Goal: Task Accomplishment & Management: Manage account settings

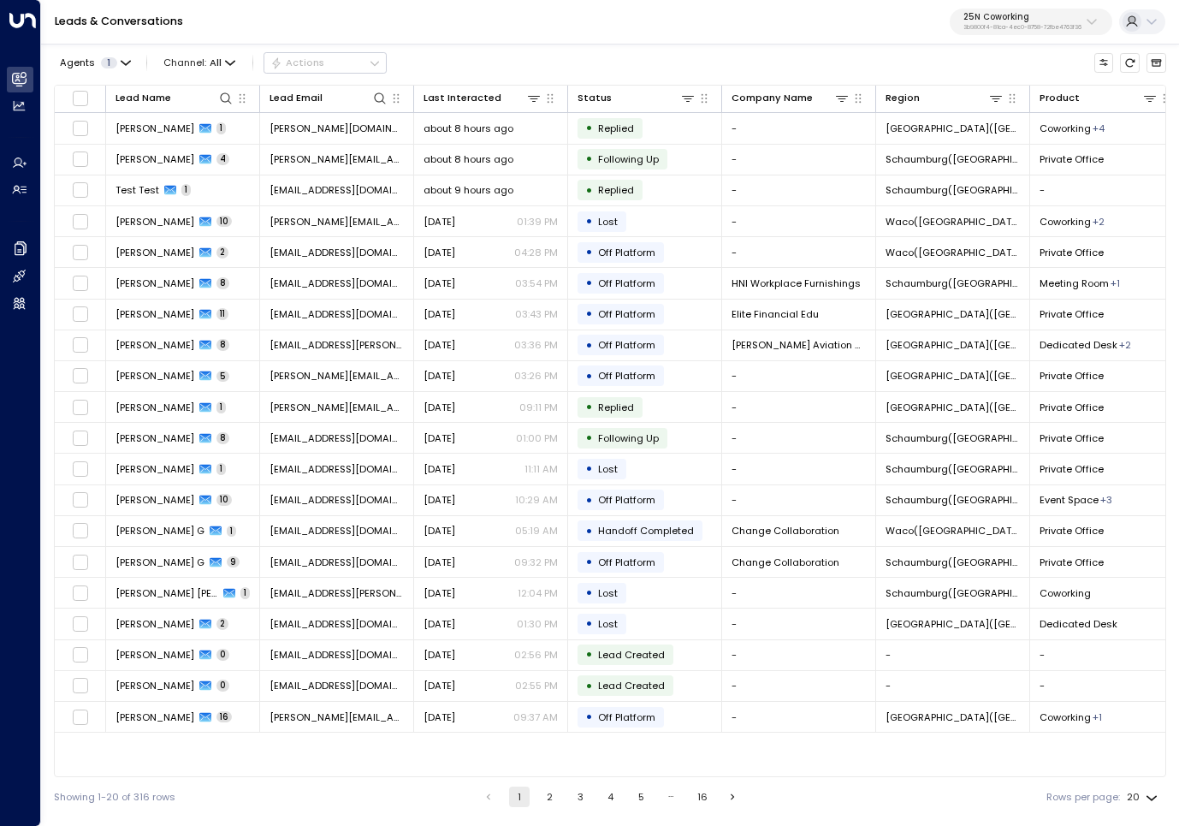
click at [1080, 21] on p "25N Coworking" at bounding box center [1023, 17] width 118 height 10
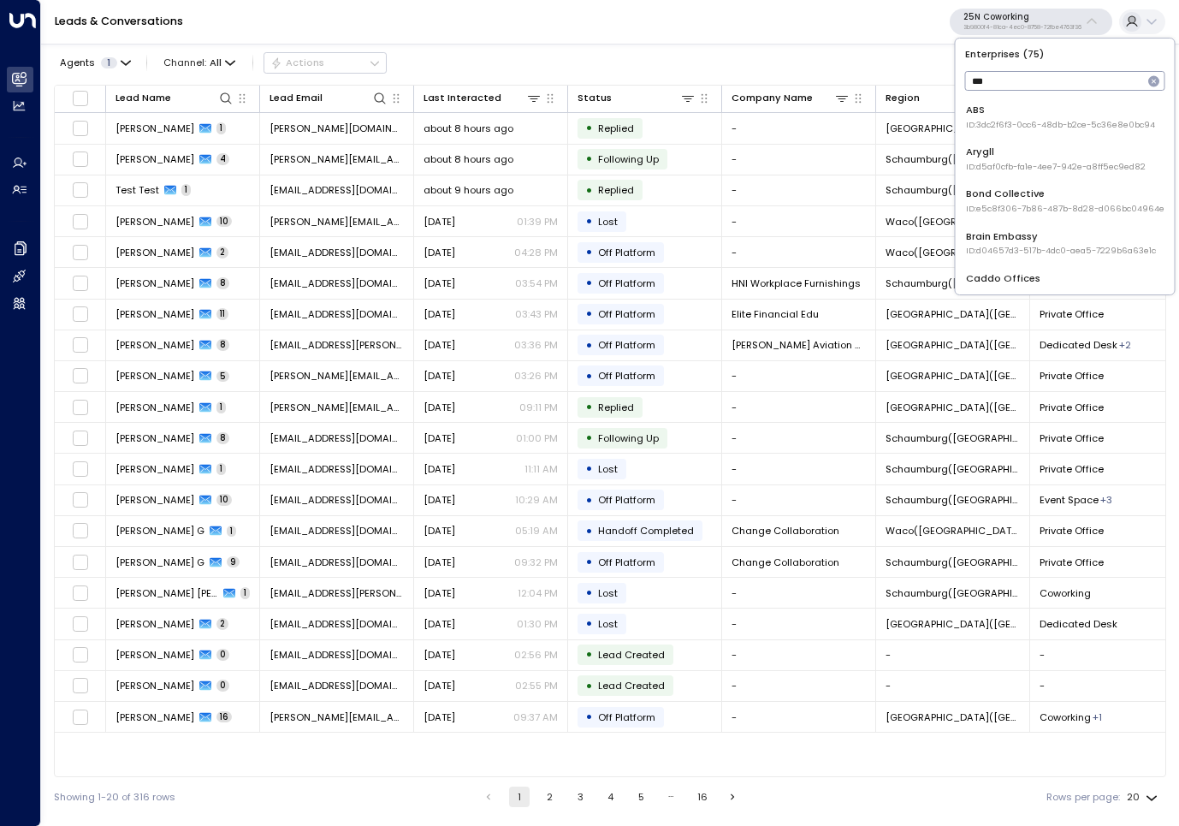
type input "****"
click at [1020, 203] on span "ID: 4c025b01-9fa0-46ff-ab3a-a620b886896e" at bounding box center [1062, 209] width 193 height 12
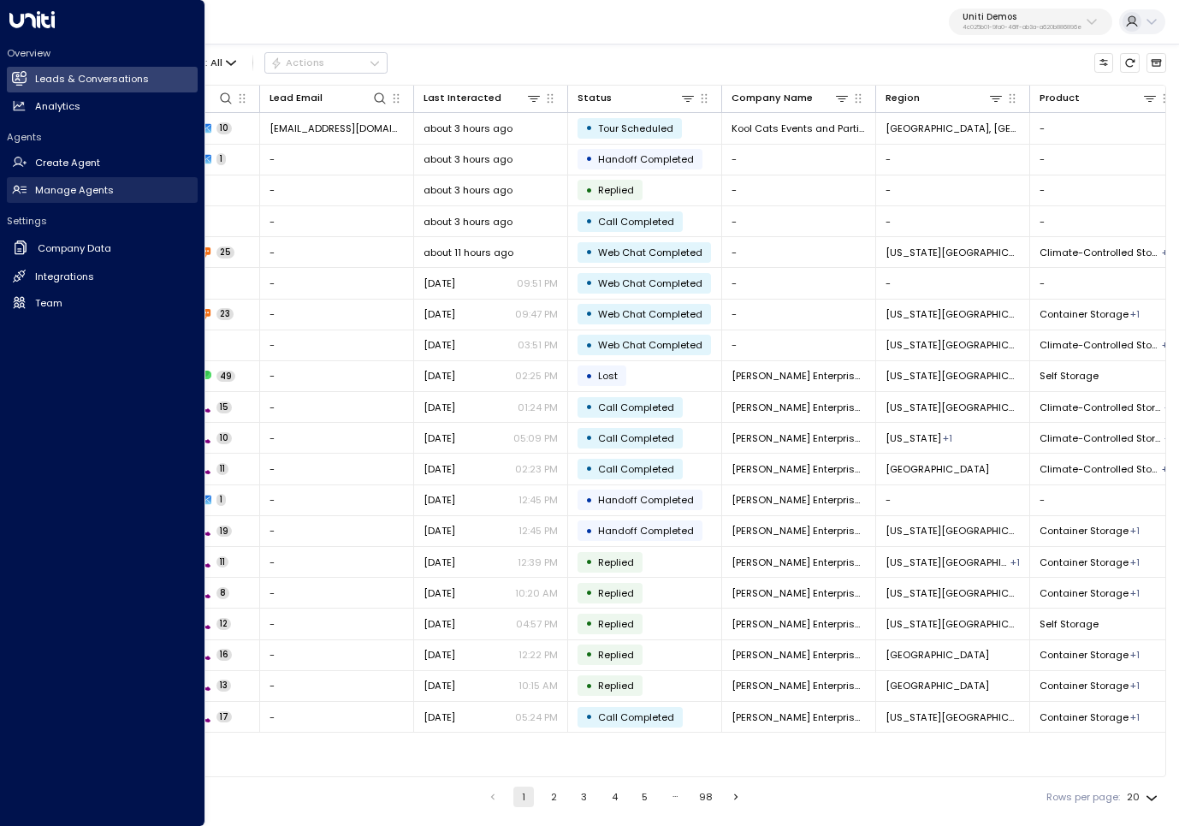
click at [91, 192] on h2 "Manage Agents" at bounding box center [74, 190] width 79 height 15
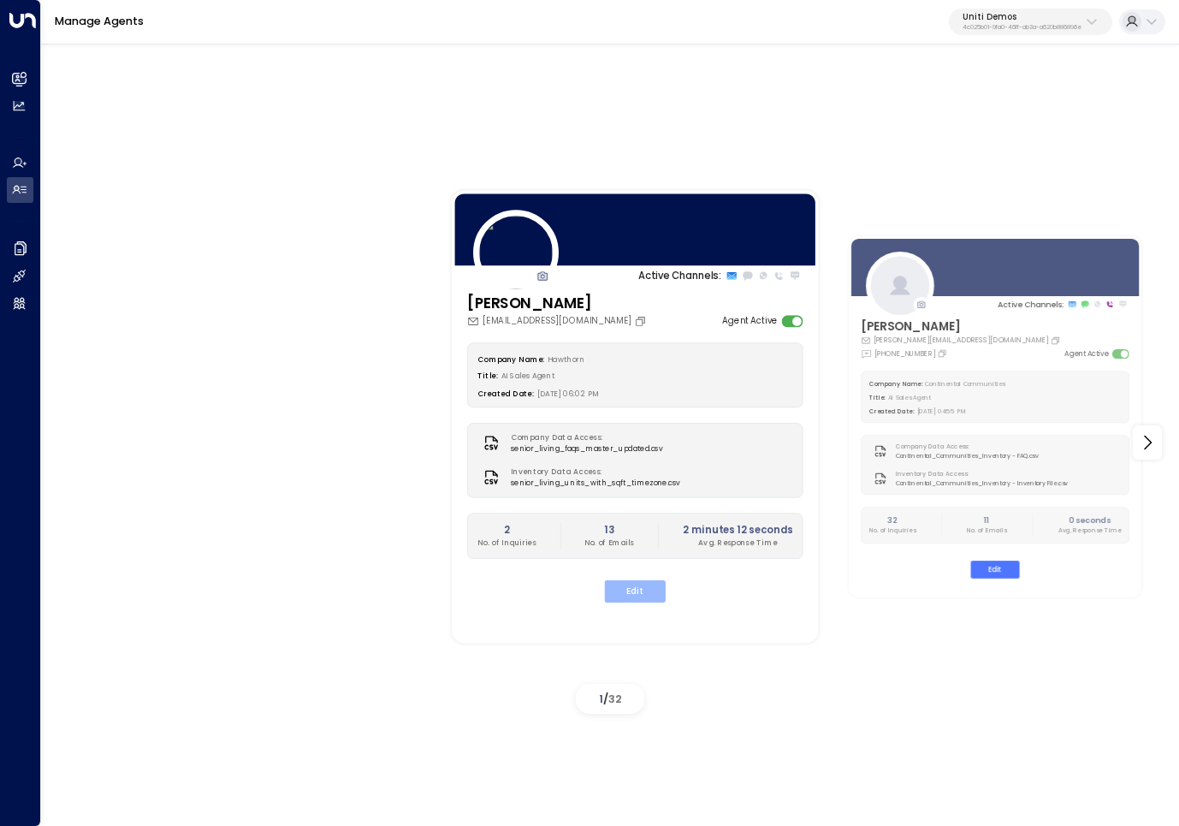
click at [634, 585] on button "Edit" at bounding box center [635, 591] width 61 height 22
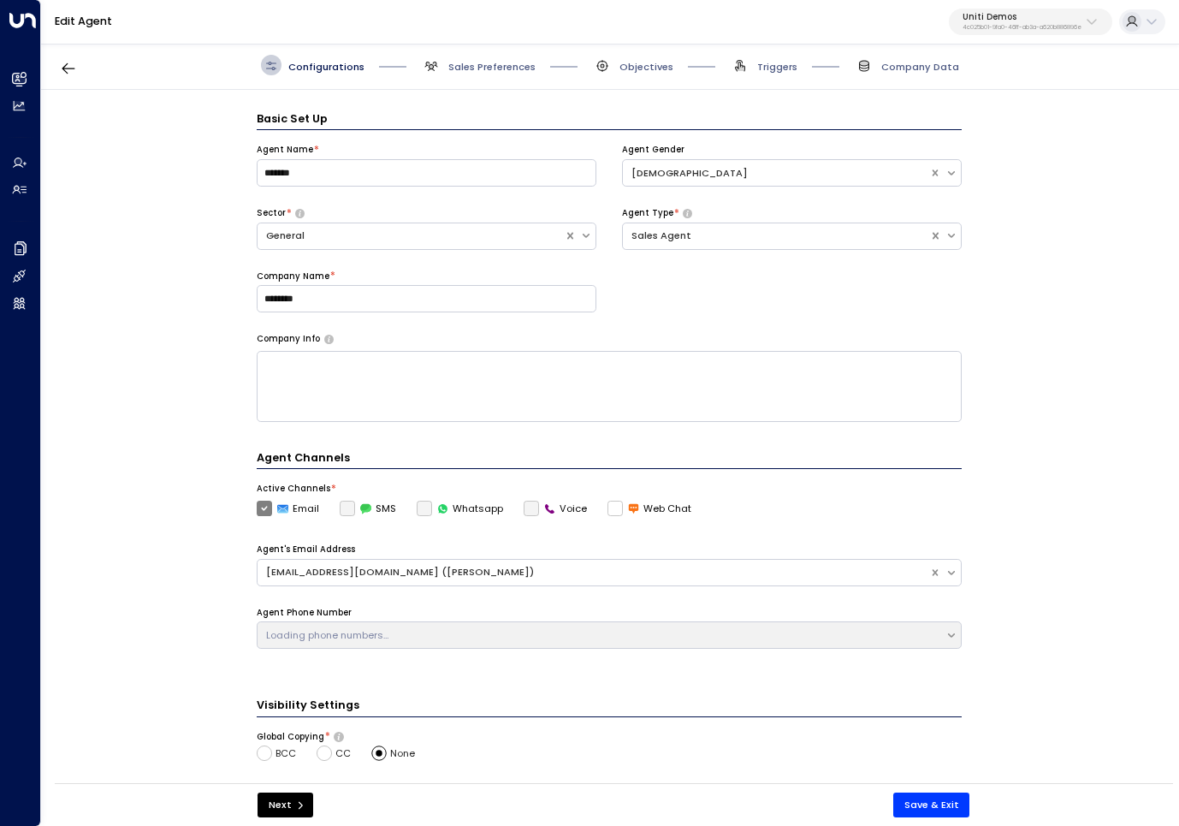
scroll to position [21, 0]
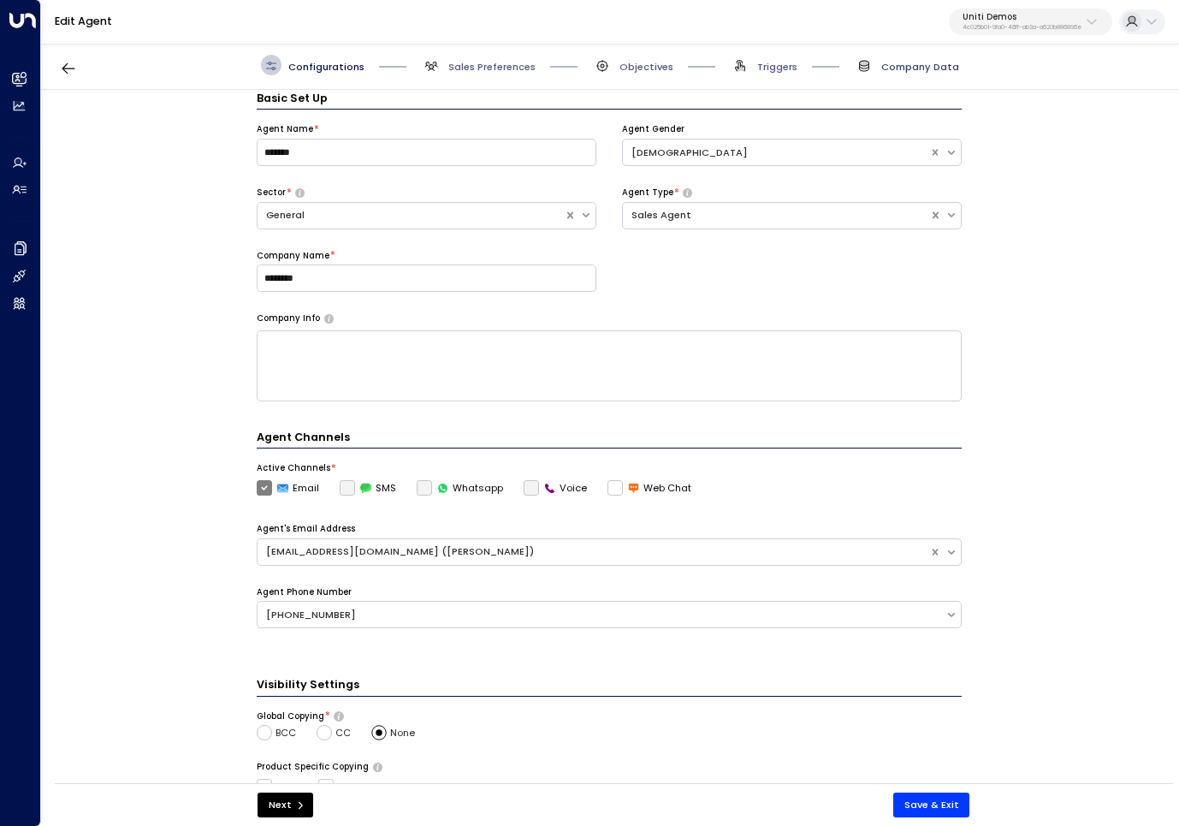
click at [911, 60] on span "Company Data" at bounding box center [921, 67] width 78 height 14
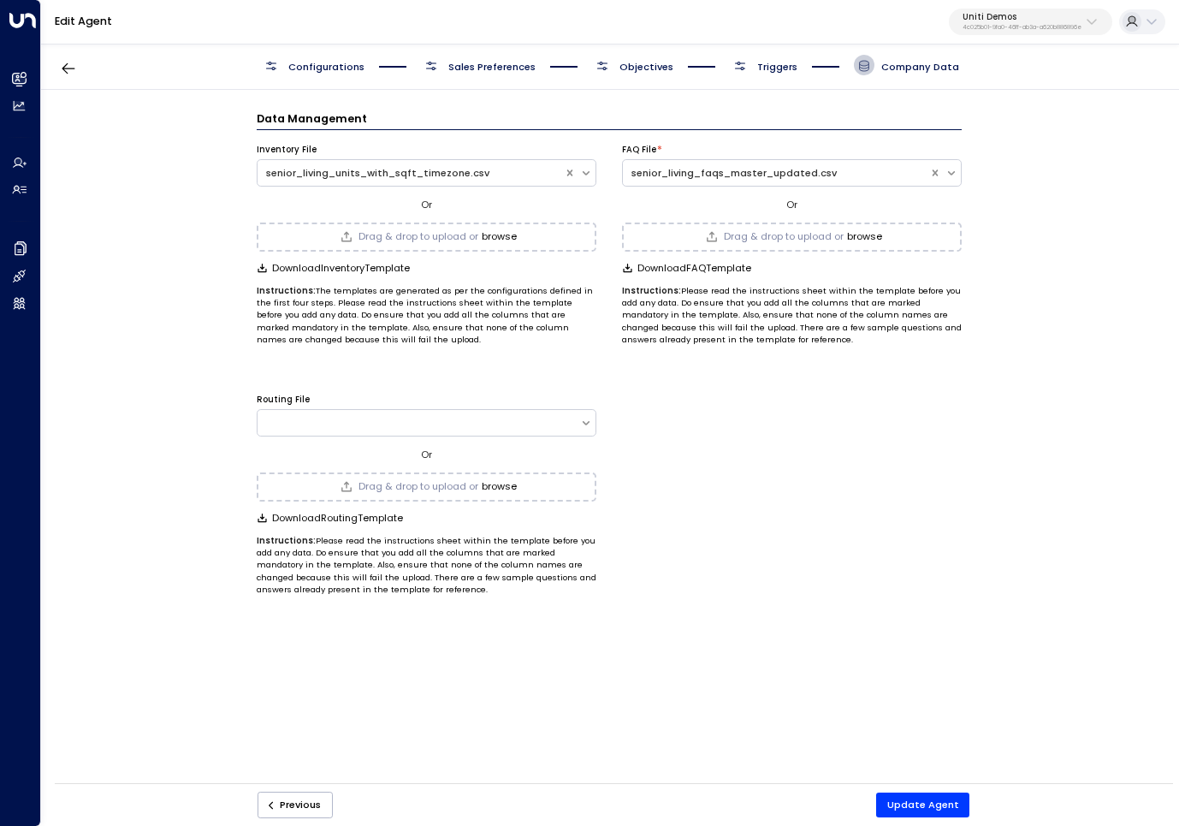
click at [873, 236] on button "browse" at bounding box center [864, 236] width 35 height 11
click at [1043, 274] on div "Data Management Inventory File senior_living_units_with_sqft_timezone.csv Or Dr…" at bounding box center [609, 441] width 1137 height 703
click at [910, 814] on button "Update Agent" at bounding box center [923, 805] width 94 height 25
